Goal: Information Seeking & Learning: Check status

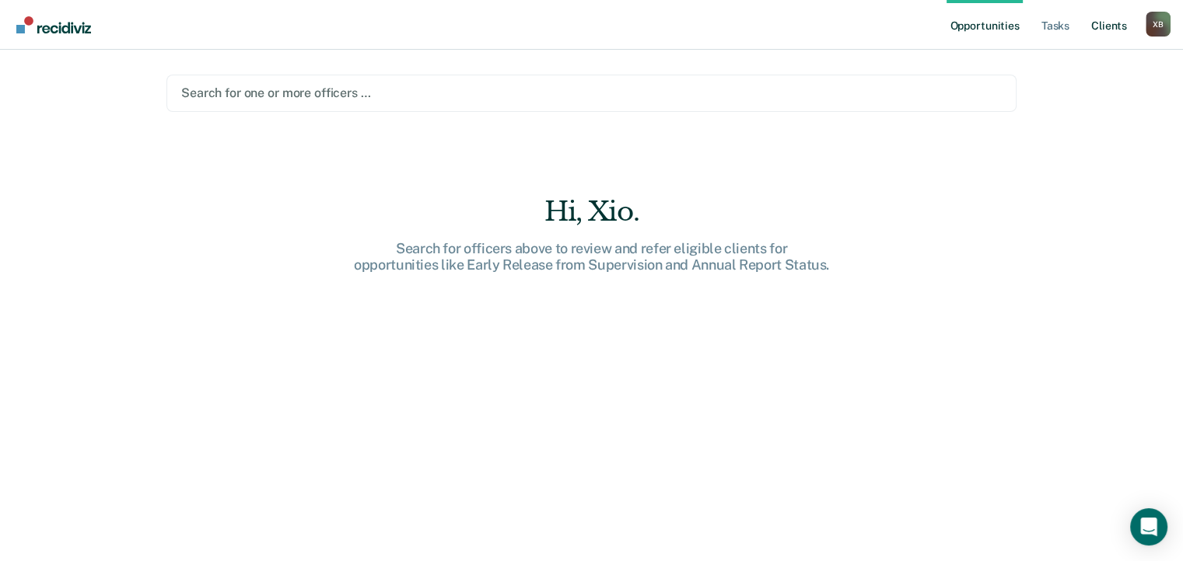
click at [1109, 29] on link "Client s" at bounding box center [1109, 25] width 42 height 50
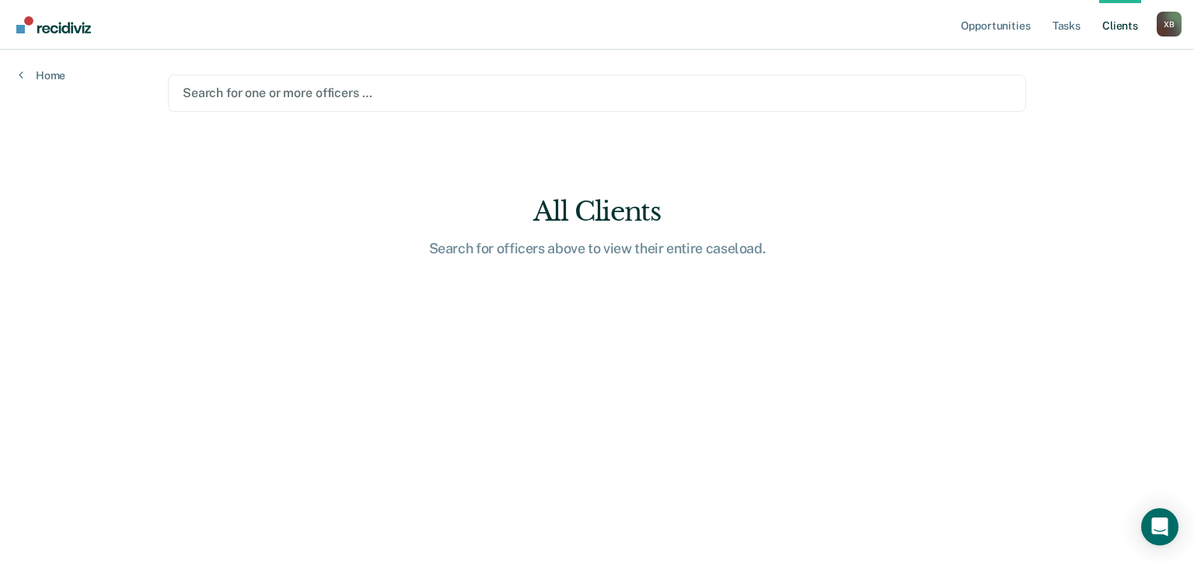
click at [1111, 27] on link "Client s" at bounding box center [1120, 25] width 42 height 50
click at [1053, 27] on link "Tasks" at bounding box center [1067, 25] width 34 height 50
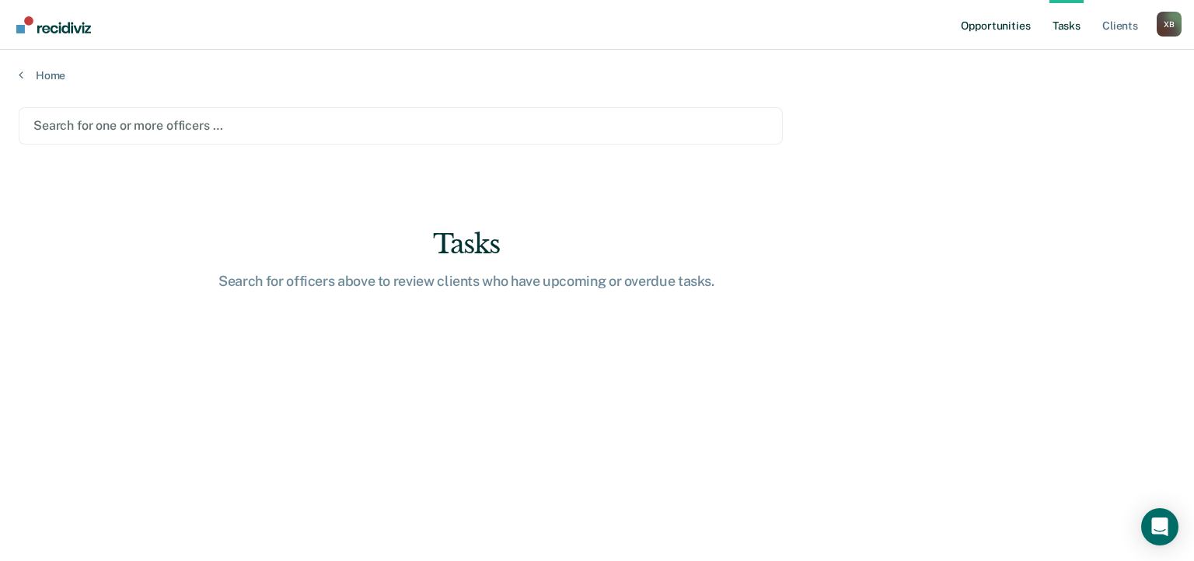
click at [1008, 32] on link "Opportunities" at bounding box center [995, 25] width 75 height 50
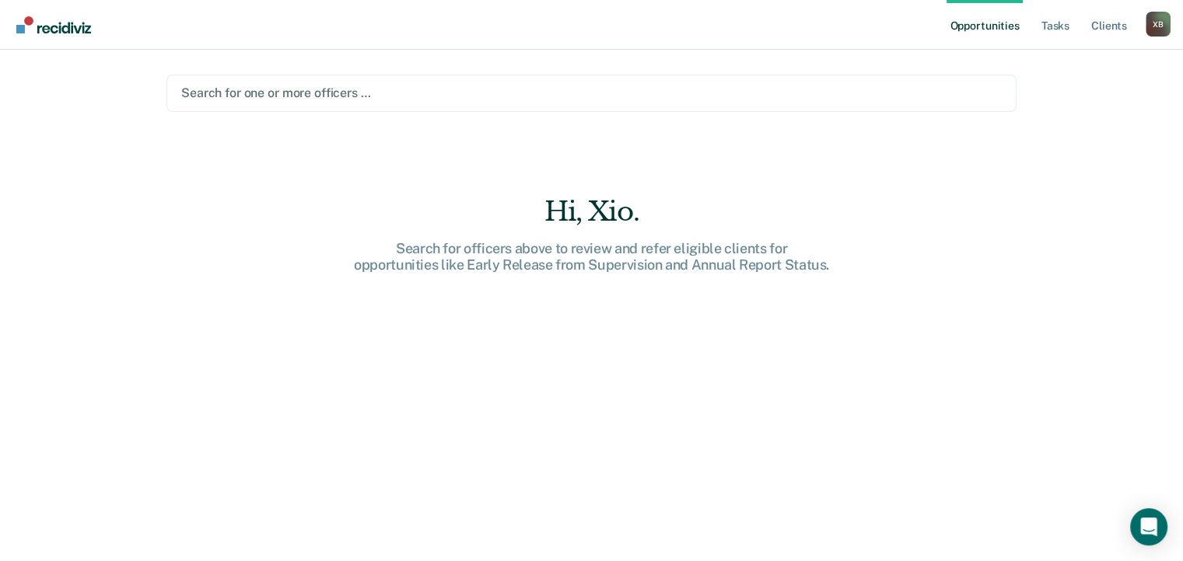
click at [68, 32] on img "Go to Recidiviz Home" at bounding box center [53, 24] width 75 height 17
click at [1160, 26] on div "X B" at bounding box center [1157, 24] width 25 height 25
click at [314, 103] on div "Search for one or more officers …" at bounding box center [591, 92] width 823 height 21
click at [1101, 203] on div "Opportunities Tasks Client s [PERSON_NAME] X B Profile How it works Log Out Sea…" at bounding box center [591, 280] width 1183 height 561
click at [71, 26] on img "Go to Recidiviz Home" at bounding box center [53, 24] width 75 height 17
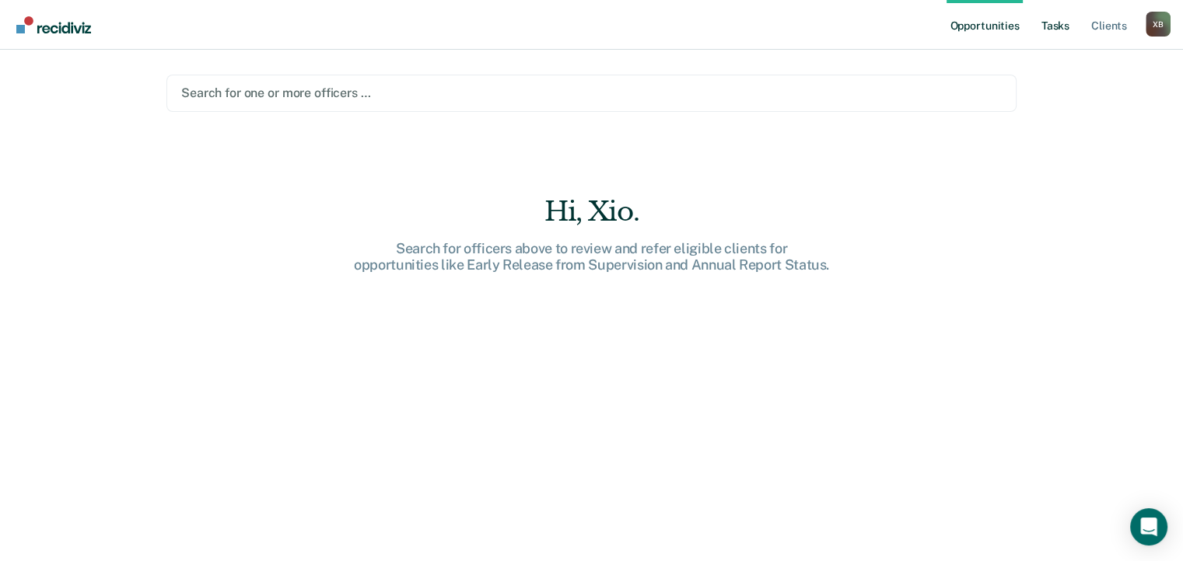
click at [1049, 33] on link "Tasks" at bounding box center [1055, 25] width 34 height 50
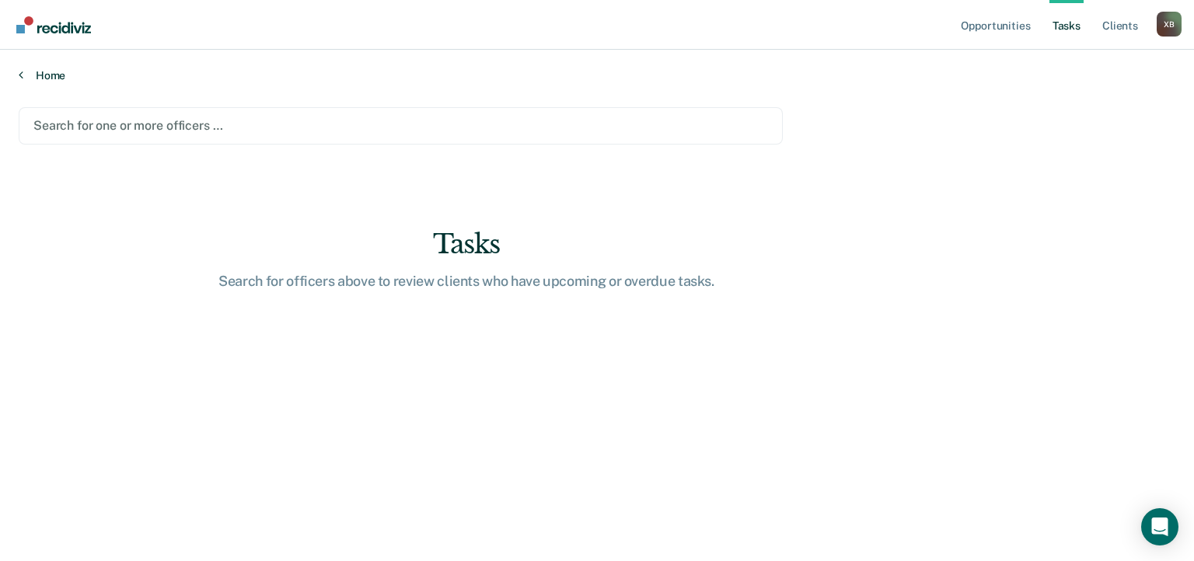
click at [61, 81] on link "Home" at bounding box center [597, 75] width 1157 height 14
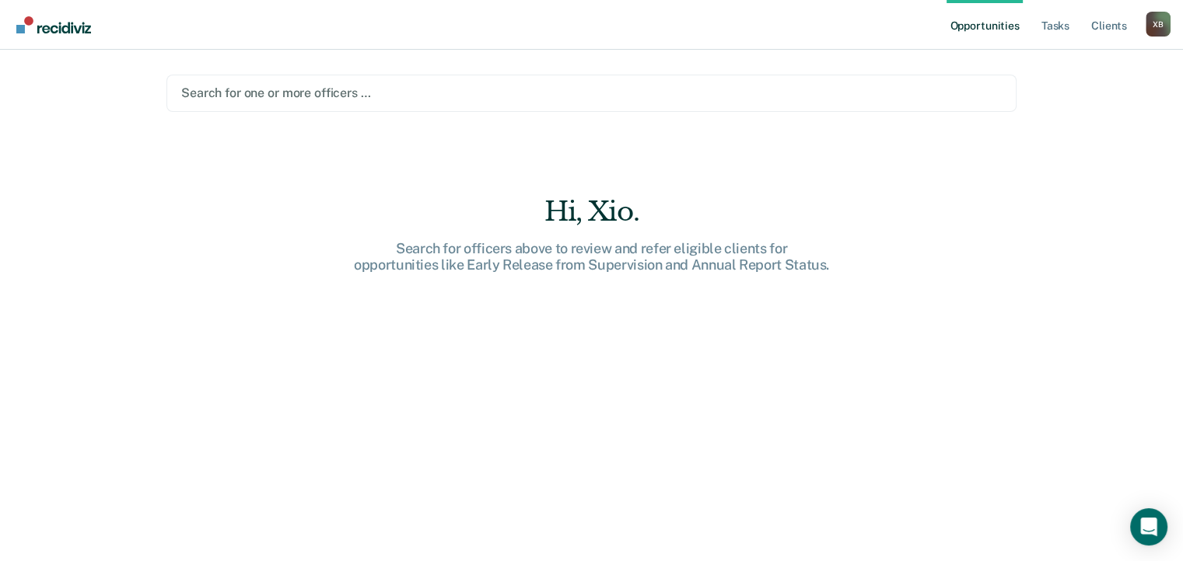
click at [19, 34] on link "Go to Recidiviz Home" at bounding box center [53, 24] width 82 height 49
click at [1163, 23] on div "X B" at bounding box center [1157, 24] width 25 height 25
click at [1043, 67] on link "Profile" at bounding box center [1094, 63] width 125 height 13
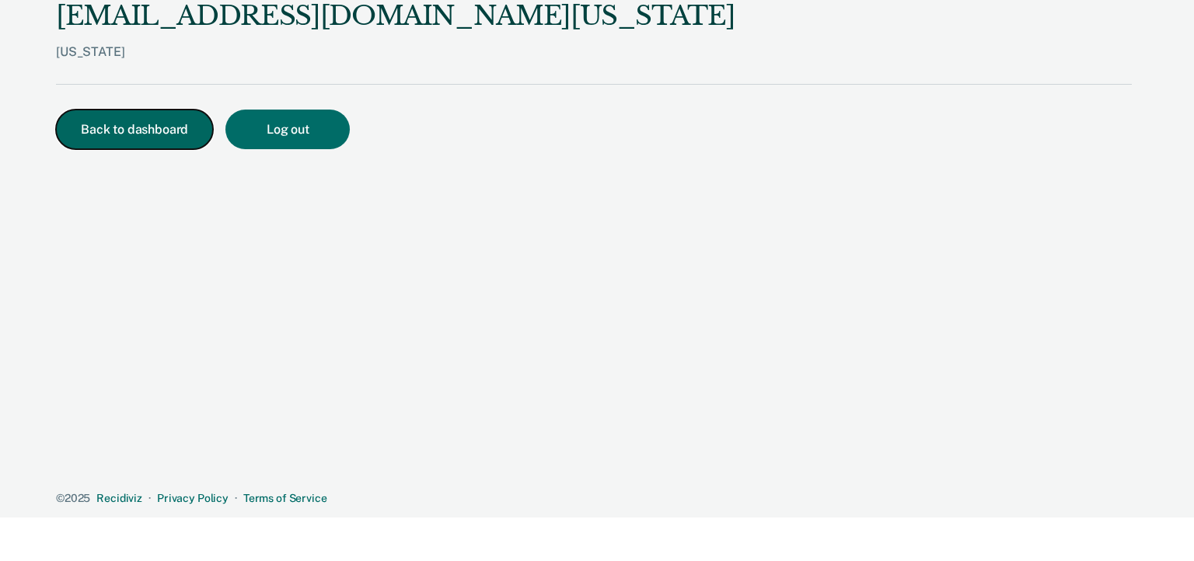
click at [180, 143] on button "Back to dashboard" at bounding box center [134, 130] width 157 height 40
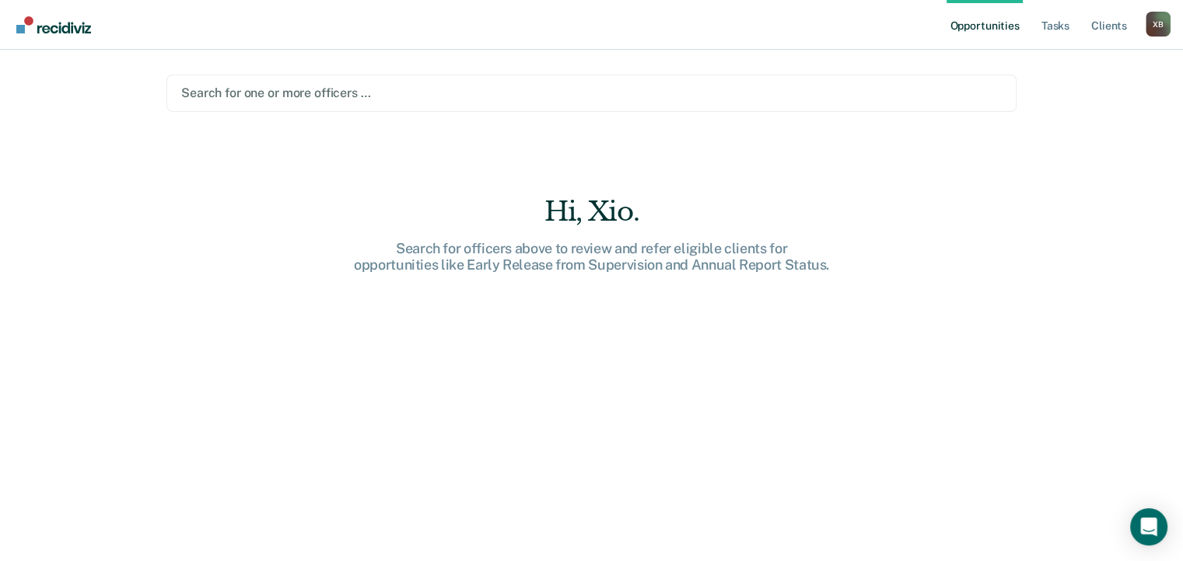
click at [340, 96] on div at bounding box center [591, 93] width 820 height 18
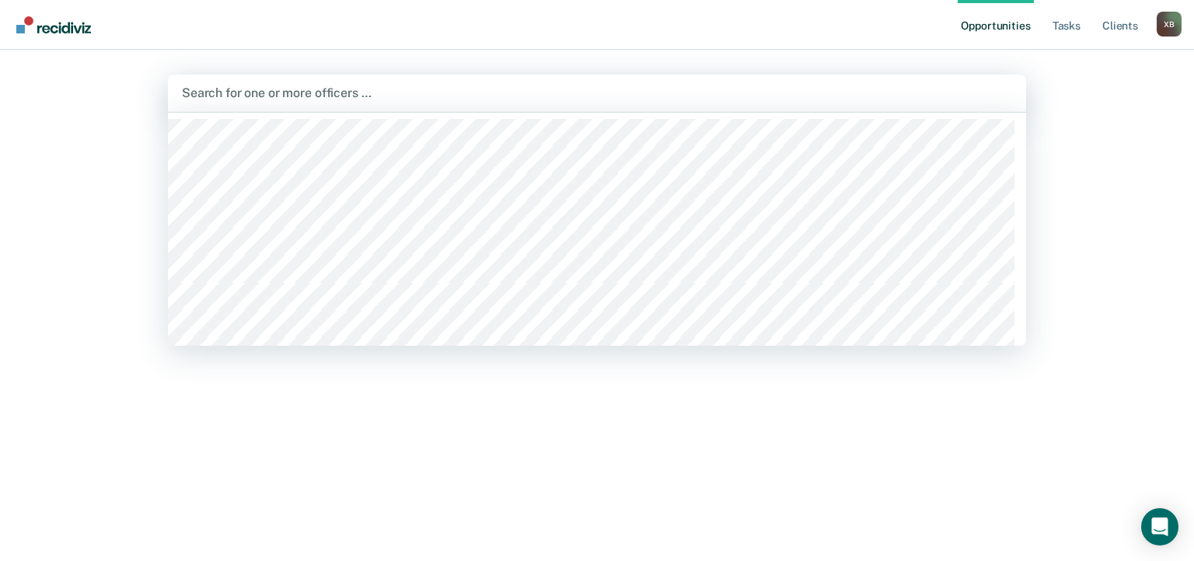
click at [285, 92] on div at bounding box center [597, 93] width 830 height 18
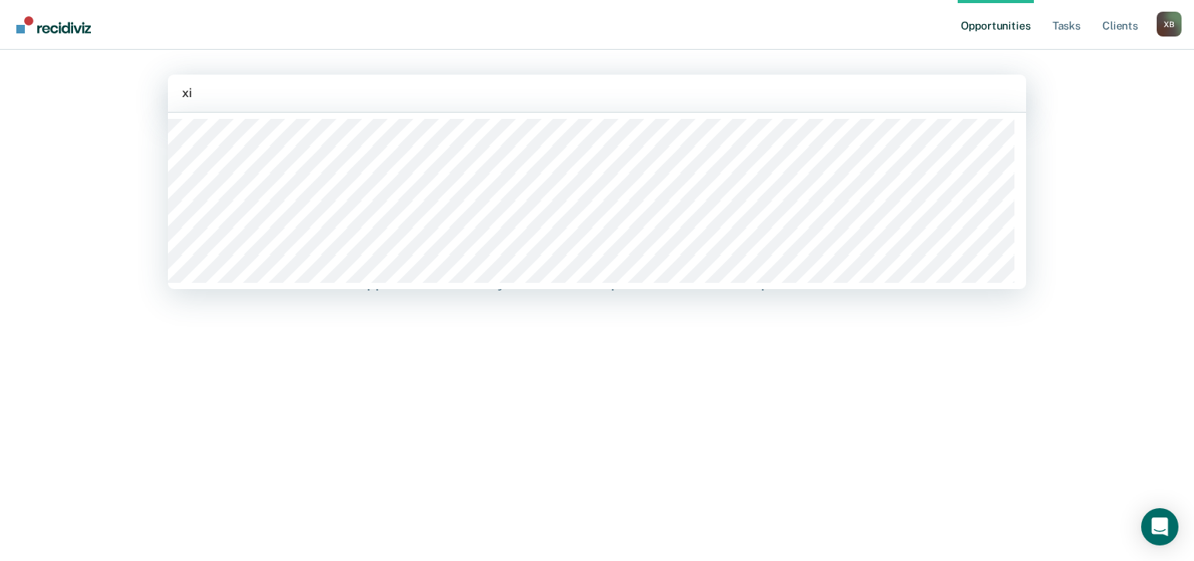
type input "xio"
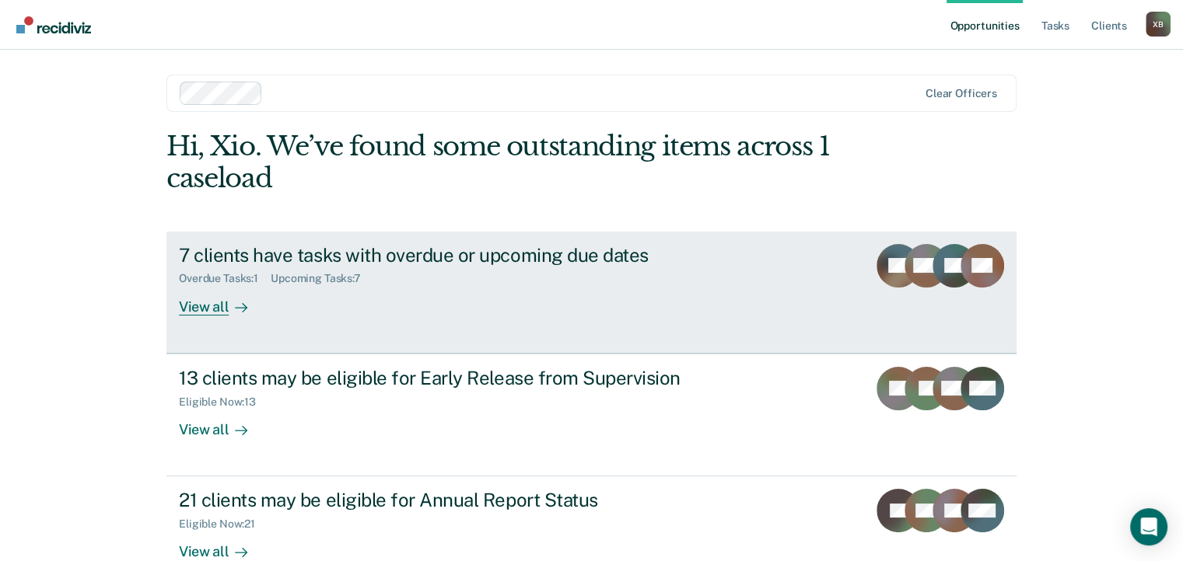
scroll to position [37, 0]
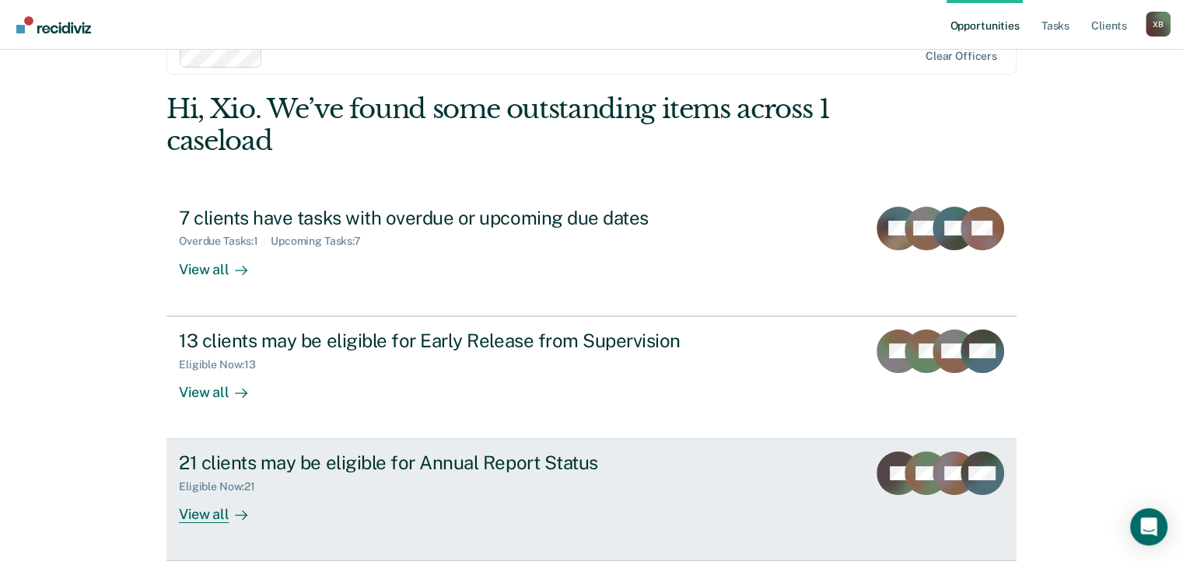
click at [232, 522] on div at bounding box center [238, 515] width 19 height 18
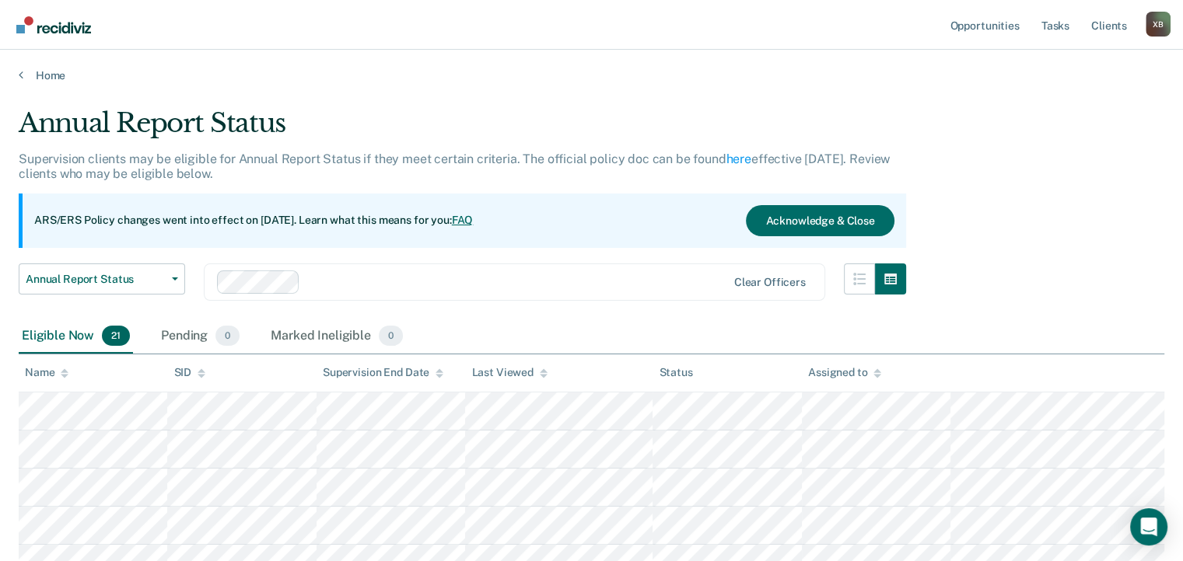
drag, startPoint x: 772, startPoint y: 366, endPoint x: 1109, endPoint y: 302, distance: 342.8
click at [171, 288] on button "Annual Report Status" at bounding box center [102, 279] width 166 height 31
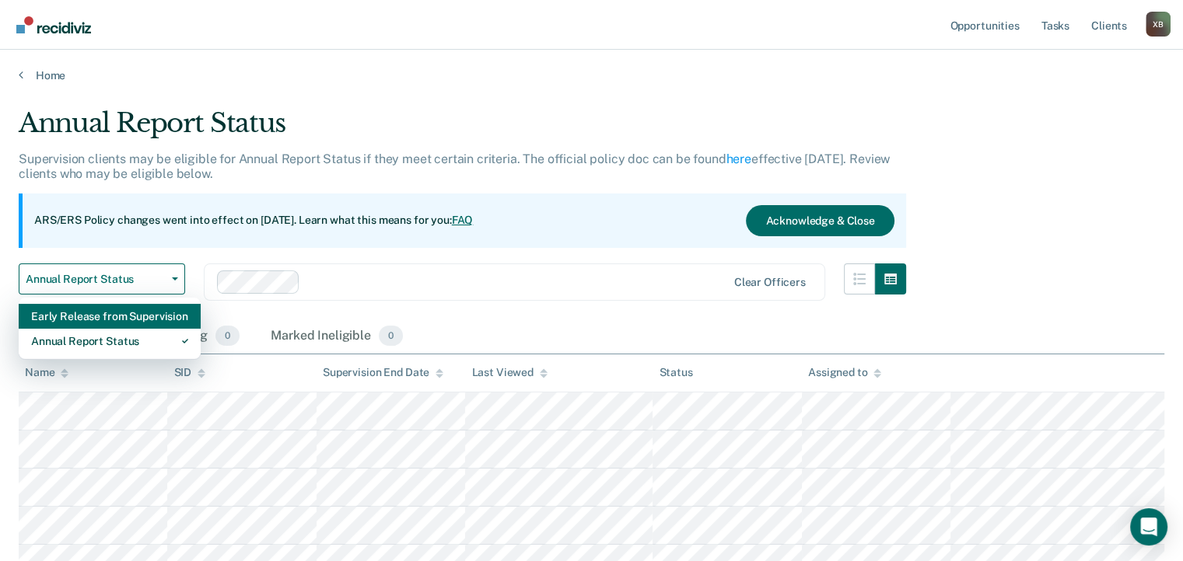
click at [152, 315] on div "Early Release from Supervision" at bounding box center [109, 316] width 157 height 25
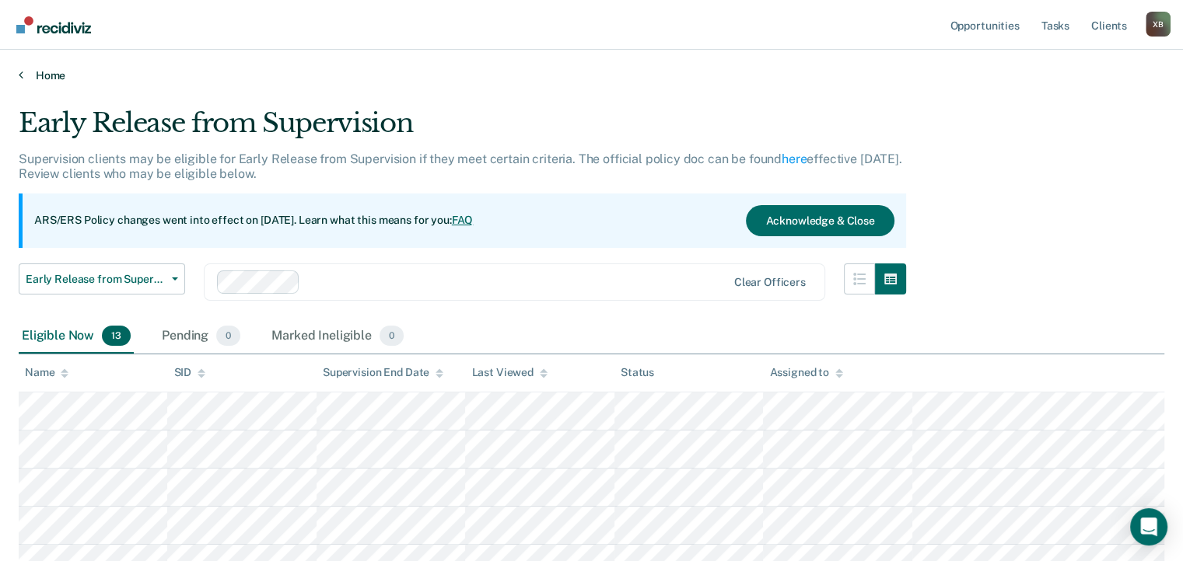
click at [54, 72] on link "Home" at bounding box center [591, 75] width 1145 height 14
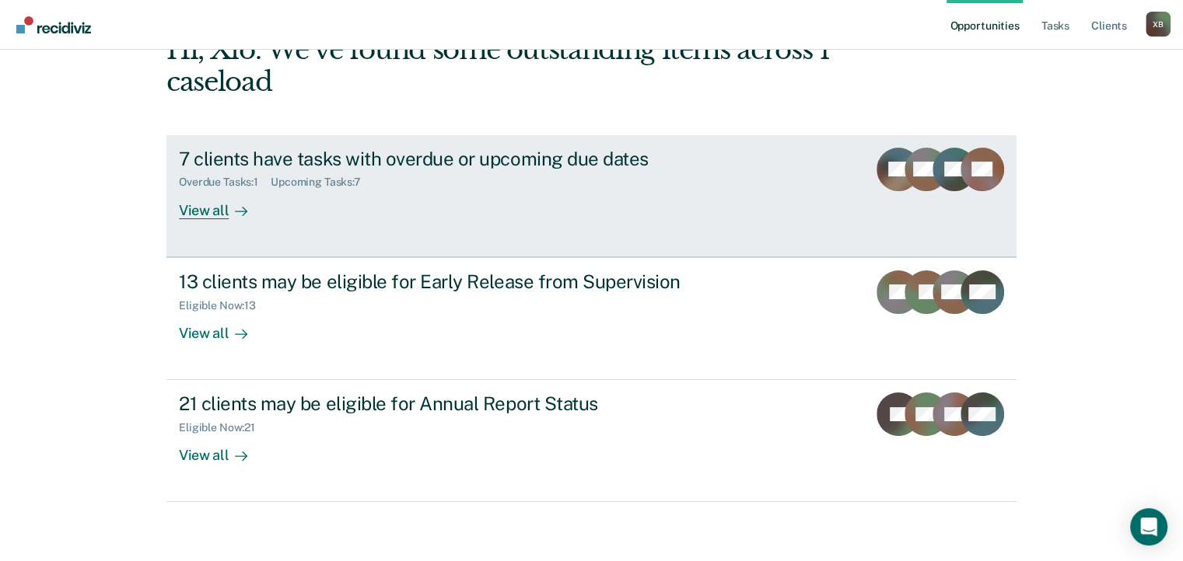
scroll to position [100, 0]
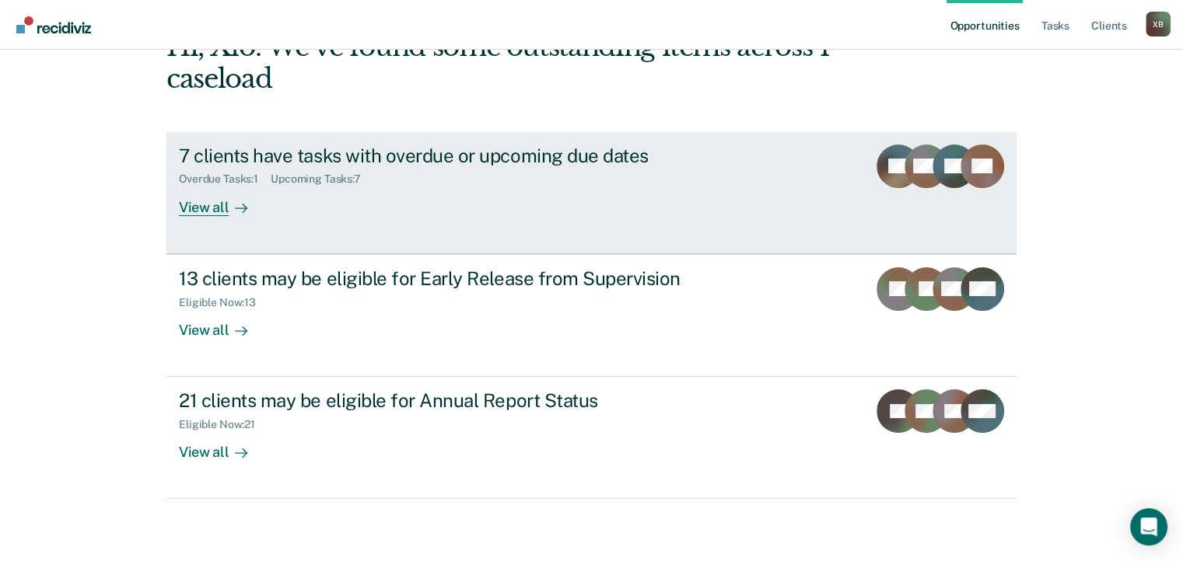
click at [209, 207] on div "View all" at bounding box center [222, 201] width 87 height 30
